Goal: Task Accomplishment & Management: Manage account settings

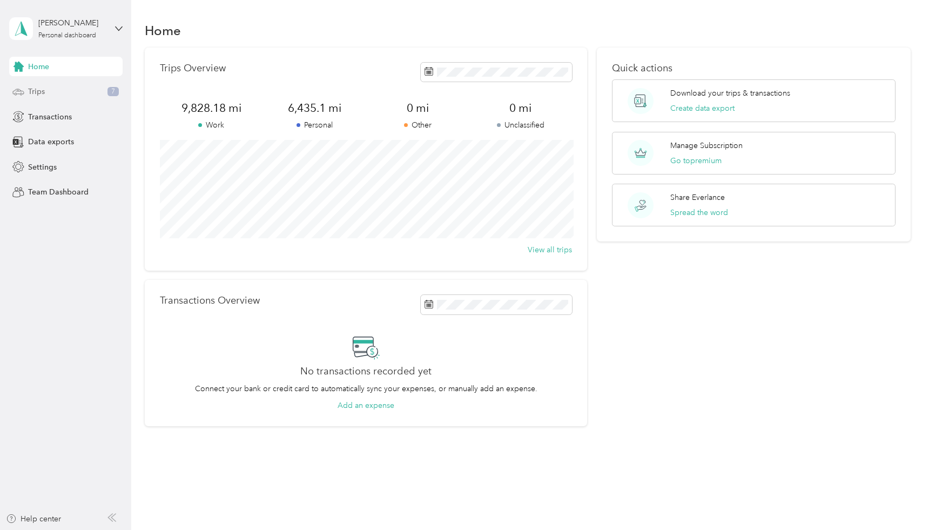
click at [40, 90] on span "Trips" at bounding box center [36, 91] width 17 height 11
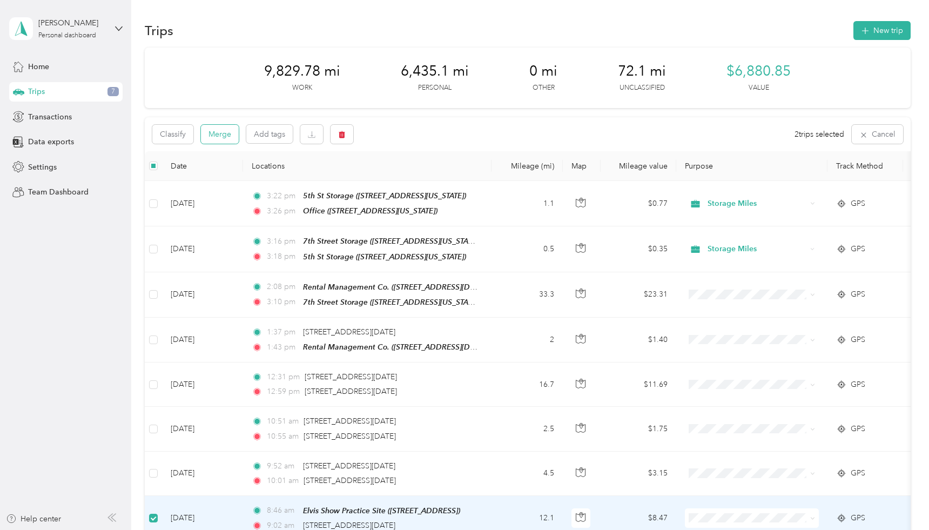
click at [214, 130] on button "Merge" at bounding box center [220, 134] width 38 height 19
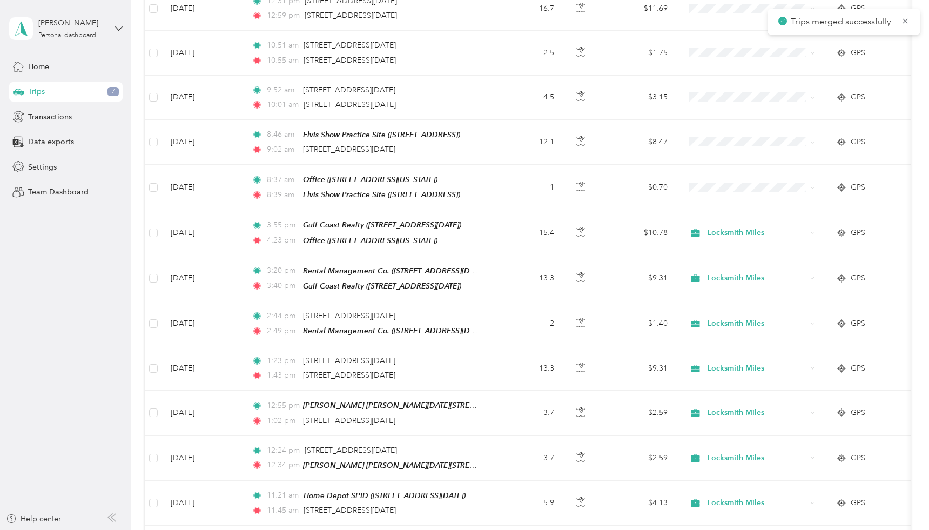
scroll to position [378, 0]
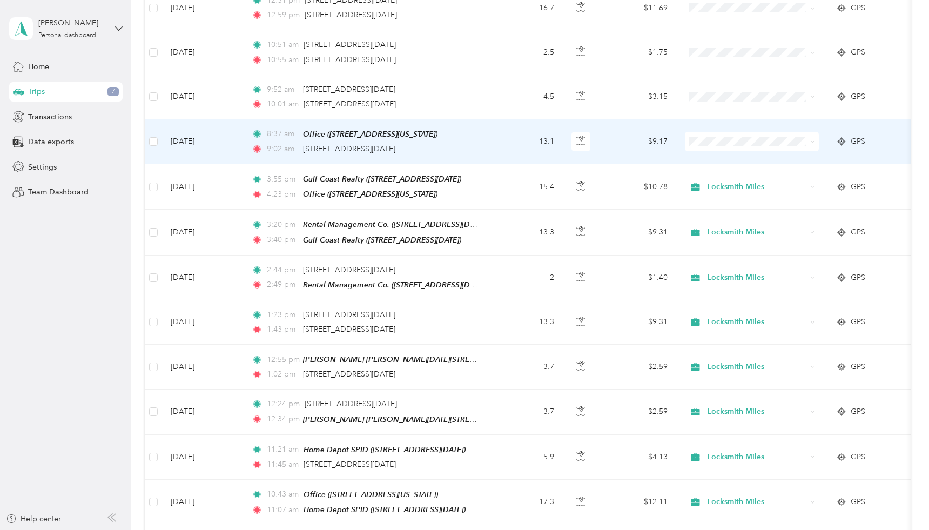
click at [813, 139] on icon at bounding box center [812, 141] width 5 height 5
click at [753, 193] on span "Locksmith Miles" at bounding box center [761, 194] width 100 height 11
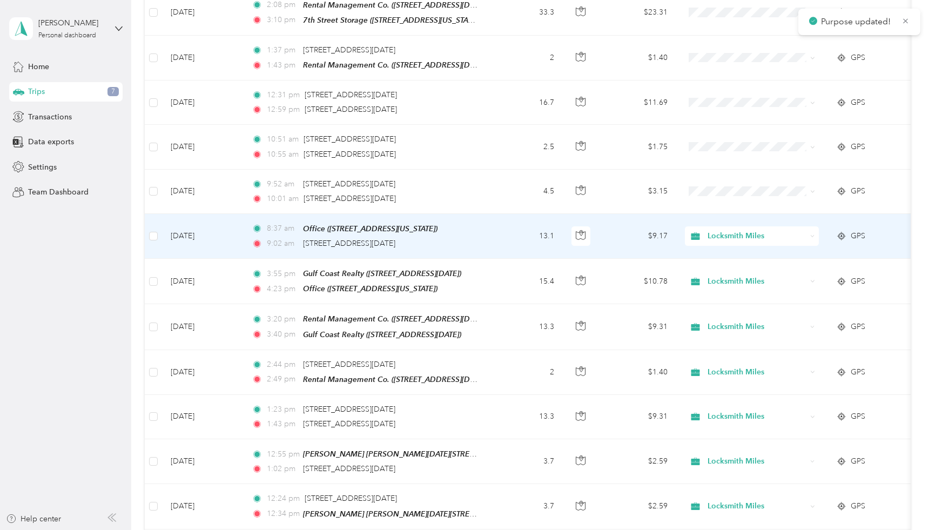
scroll to position [284, 0]
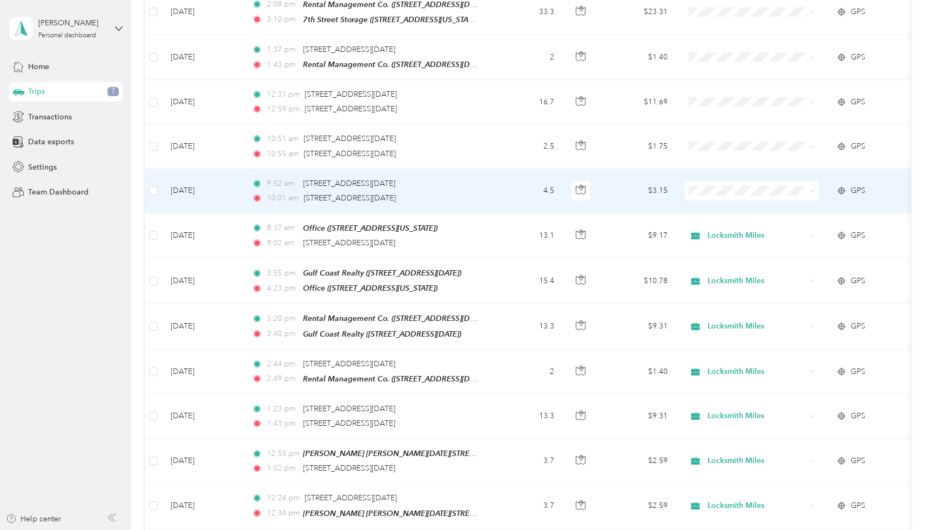
click at [813, 189] on icon at bounding box center [812, 191] width 5 height 5
click at [768, 243] on span "Locksmith Miles" at bounding box center [761, 244] width 100 height 11
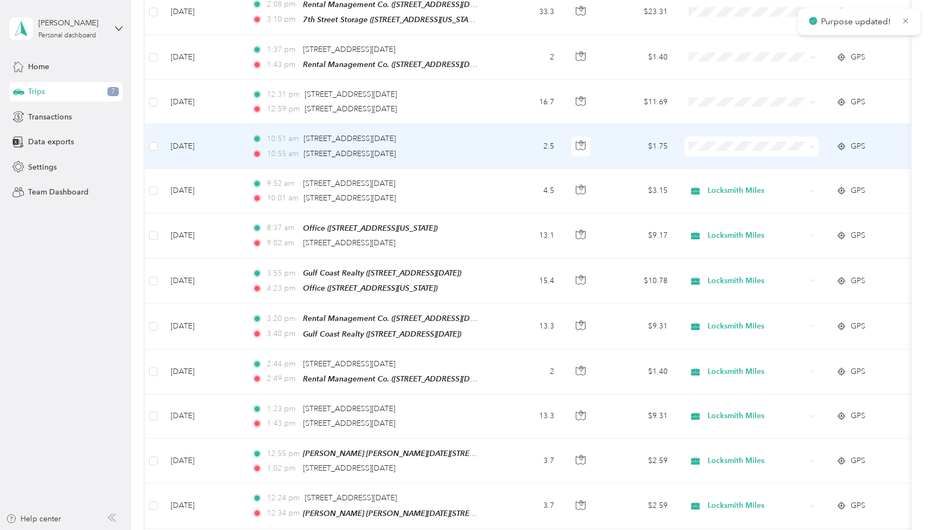
click at [813, 144] on icon at bounding box center [812, 146] width 5 height 5
click at [760, 198] on span "Locksmith Miles" at bounding box center [761, 199] width 100 height 11
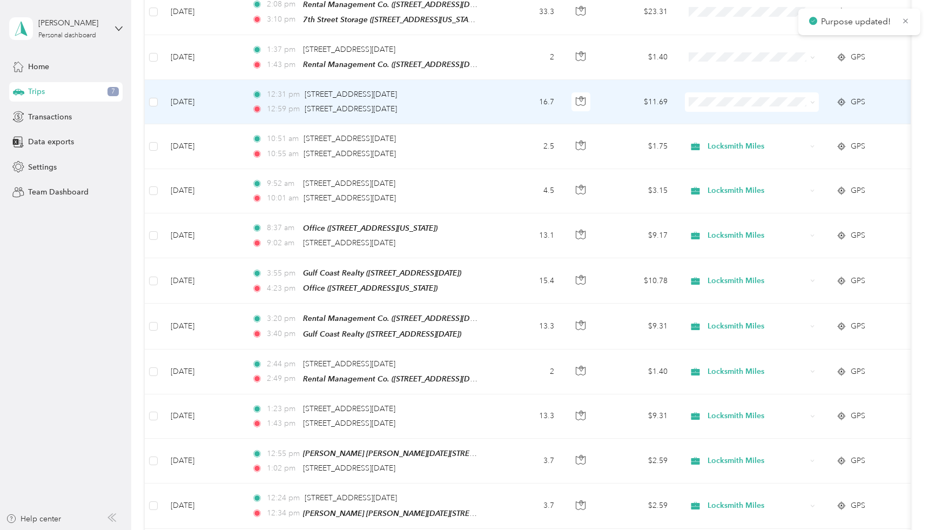
click at [815, 96] on span at bounding box center [752, 101] width 134 height 19
click at [811, 102] on icon at bounding box center [812, 103] width 3 height 2
click at [752, 153] on span "Locksmith Miles" at bounding box center [761, 155] width 100 height 11
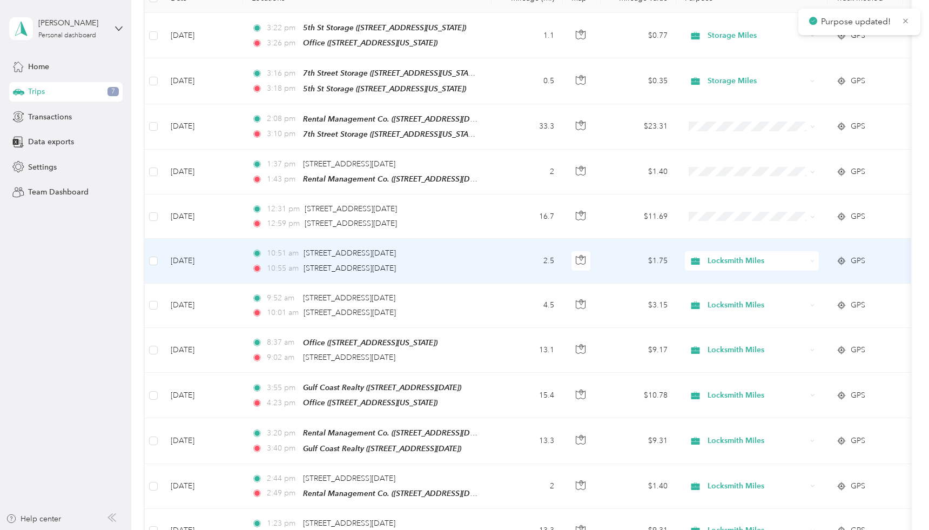
scroll to position [169, 0]
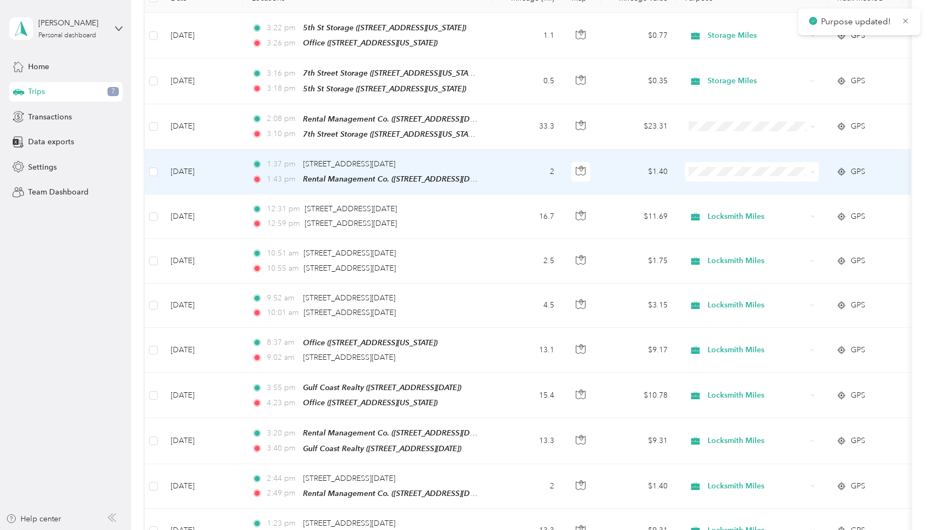
click at [812, 170] on icon at bounding box center [812, 172] width 5 height 5
click at [736, 226] on span "Locksmith Miles" at bounding box center [761, 225] width 100 height 11
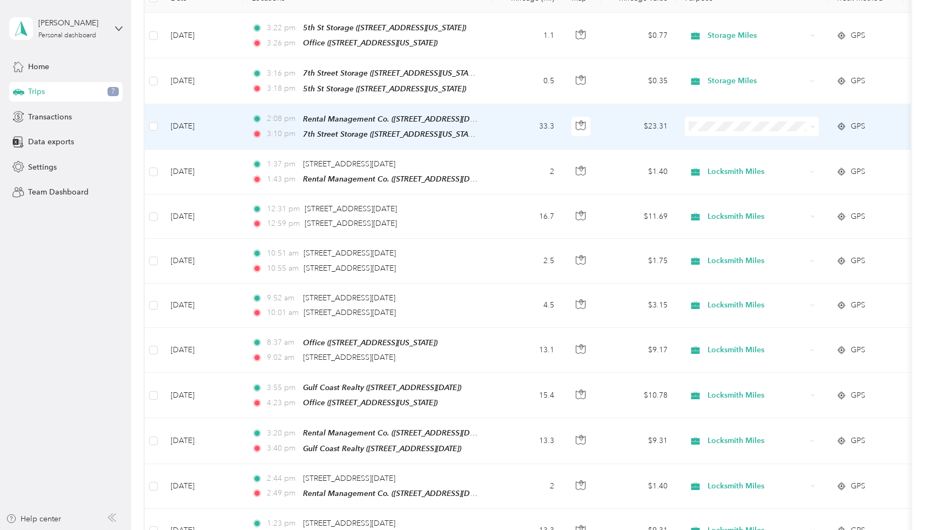
click at [814, 124] on icon at bounding box center [812, 126] width 5 height 5
click at [733, 181] on span "Locksmith Miles" at bounding box center [761, 176] width 100 height 11
click at [813, 125] on icon at bounding box center [812, 126] width 5 height 5
click at [748, 200] on span "Storage Miles" at bounding box center [761, 195] width 100 height 11
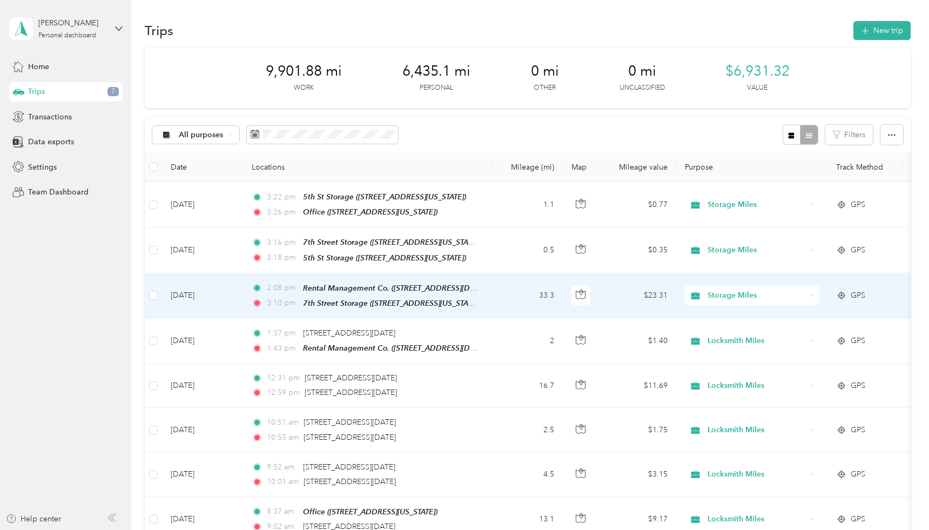
scroll to position [0, 0]
